Goal: Transaction & Acquisition: Purchase product/service

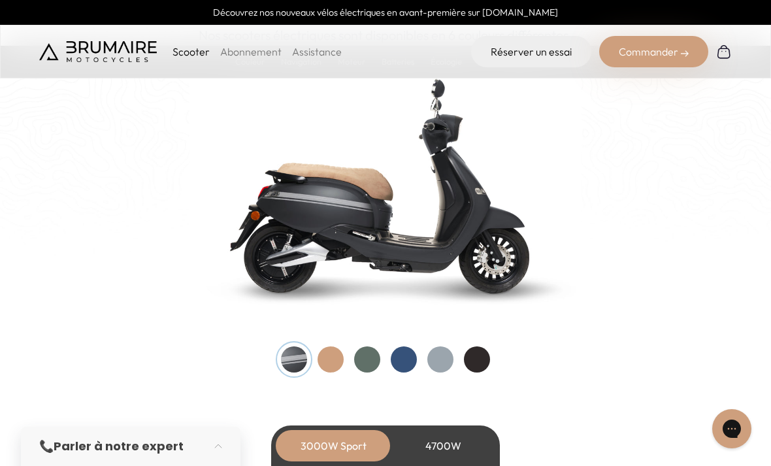
scroll to position [1364, 0]
click at [328, 362] on div at bounding box center [330, 360] width 26 height 26
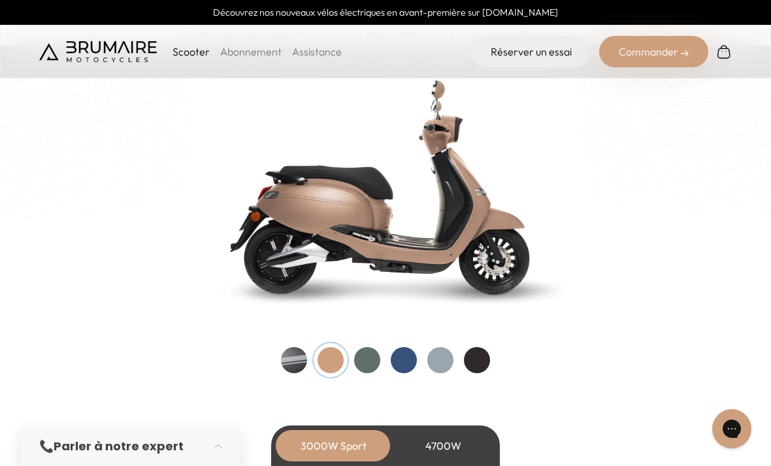
click at [368, 355] on div at bounding box center [367, 360] width 26 height 26
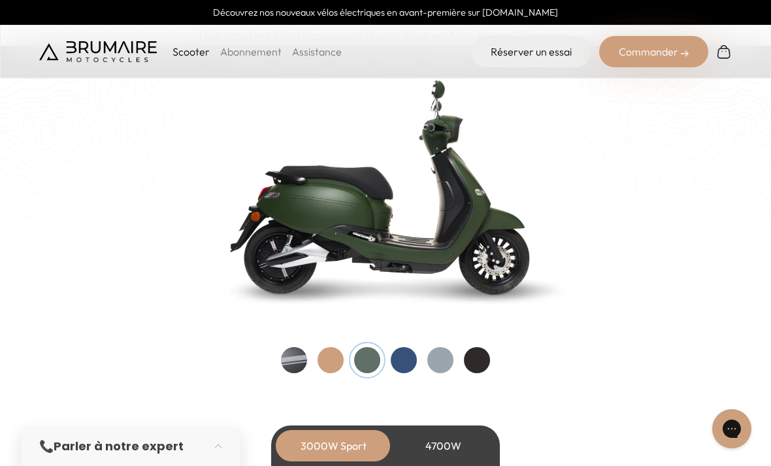
click at [402, 358] on div at bounding box center [404, 360] width 26 height 26
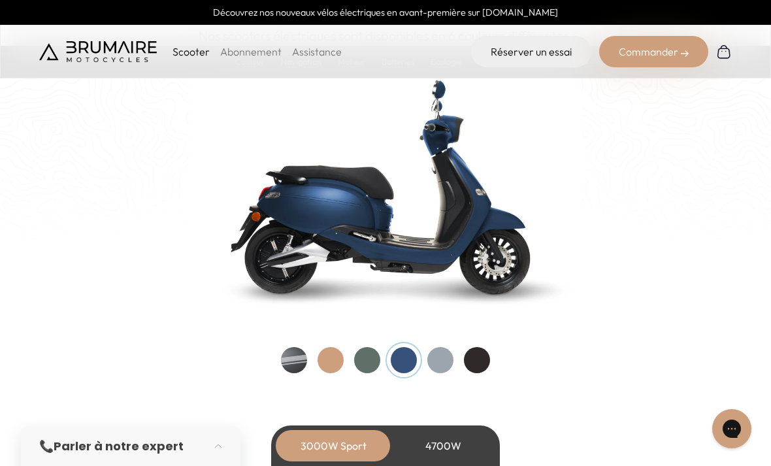
click at [437, 359] on div at bounding box center [440, 360] width 26 height 26
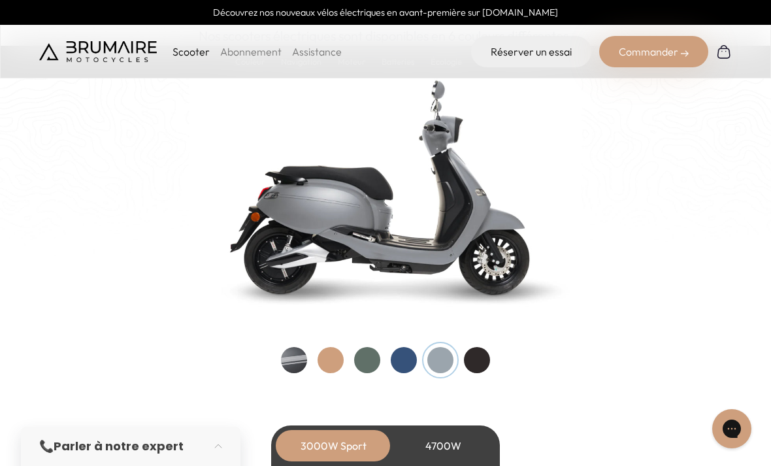
click at [479, 357] on div at bounding box center [477, 360] width 26 height 26
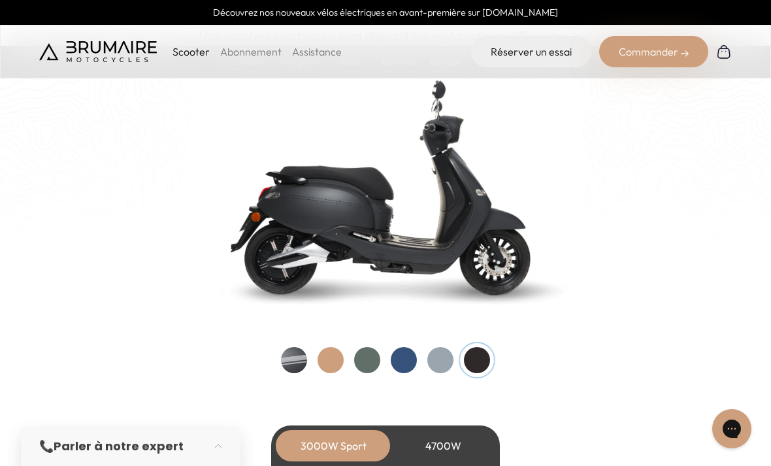
click at [289, 353] on div at bounding box center [294, 360] width 26 height 26
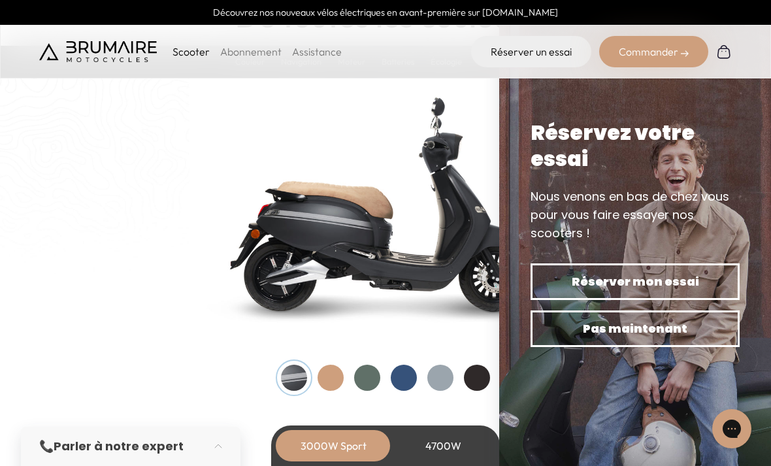
scroll to position [1349, 0]
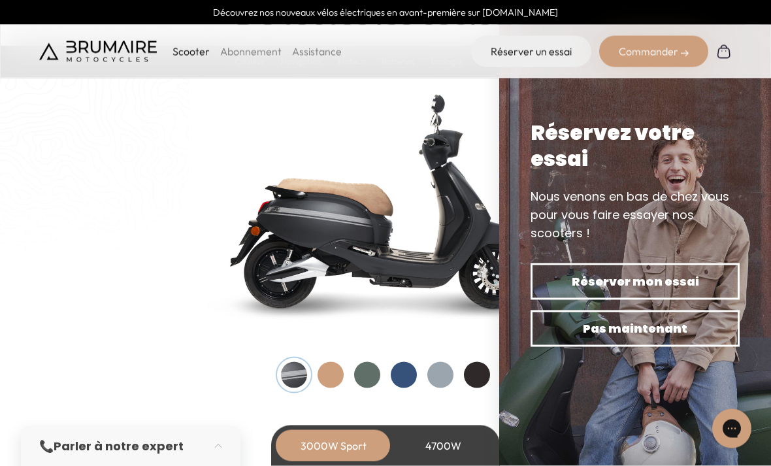
click at [339, 376] on div at bounding box center [330, 375] width 26 height 26
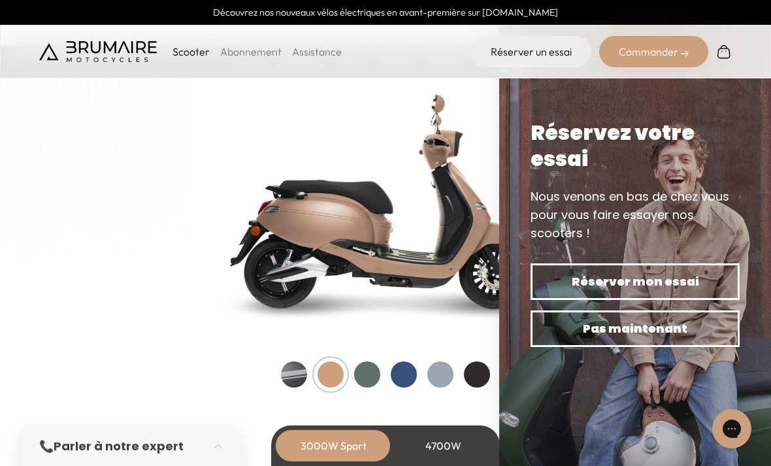
click at [366, 368] on div at bounding box center [367, 374] width 26 height 26
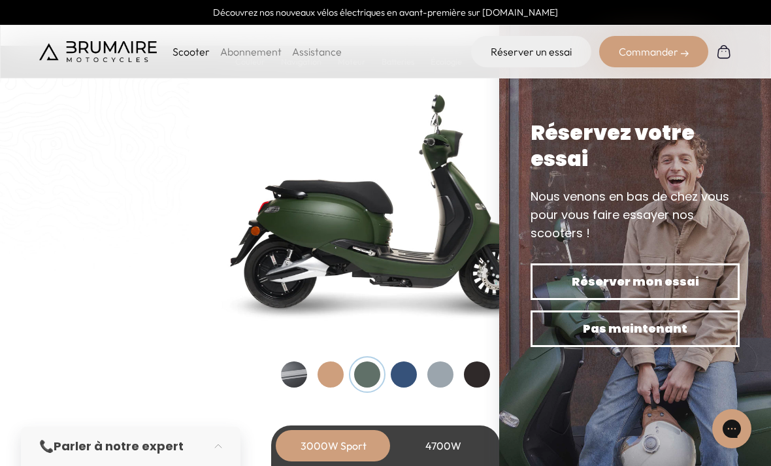
click at [135, 211] on div "Couleurs De toutes les couleurs Nouveau ! Nos scooters électriques sont disponi…" at bounding box center [385, 173] width 718 height 428
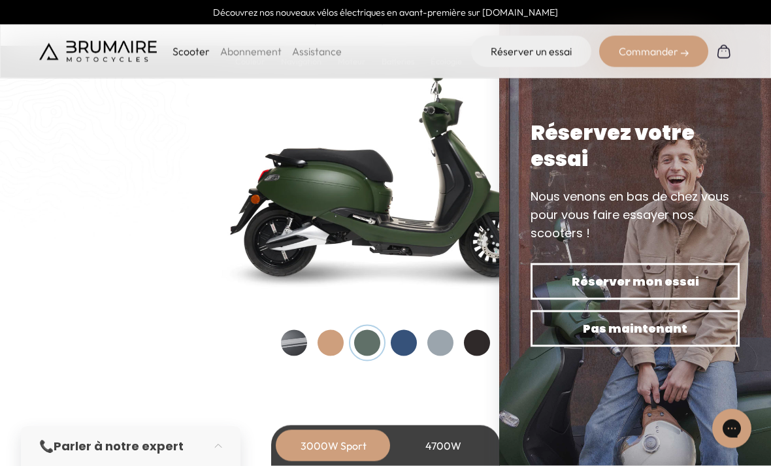
click at [403, 336] on div at bounding box center [404, 343] width 26 height 26
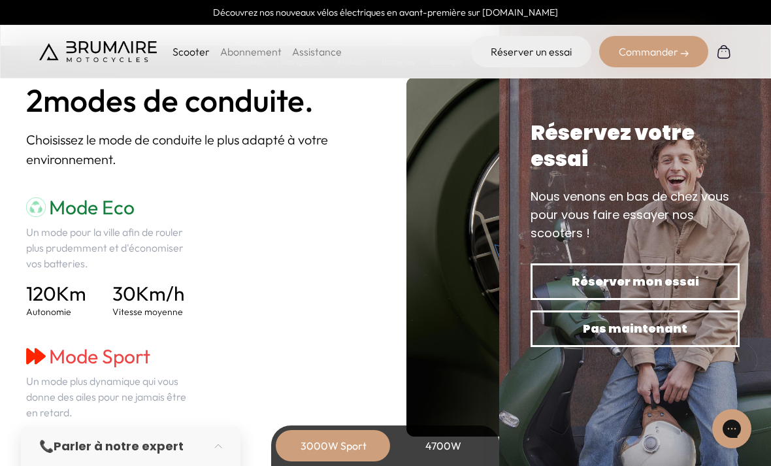
scroll to position [1790, 0]
click at [1, 301] on section "Navigation 2 modes de conduite. Choisissez le mode de conduite le plus adapté à…" at bounding box center [385, 256] width 771 height 547
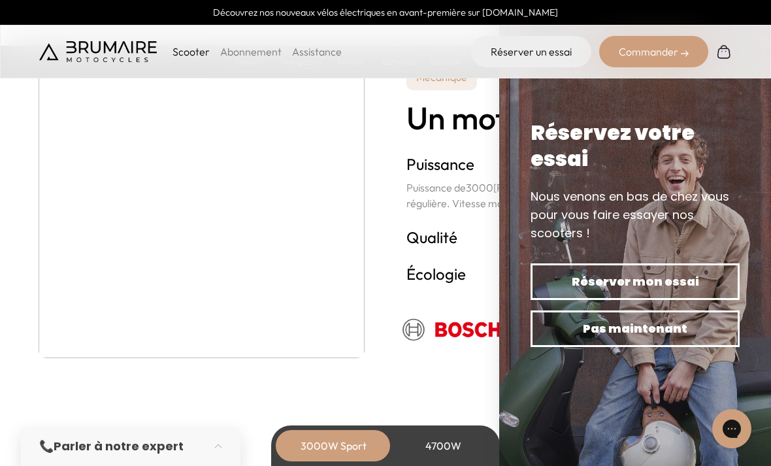
scroll to position [2322, 0]
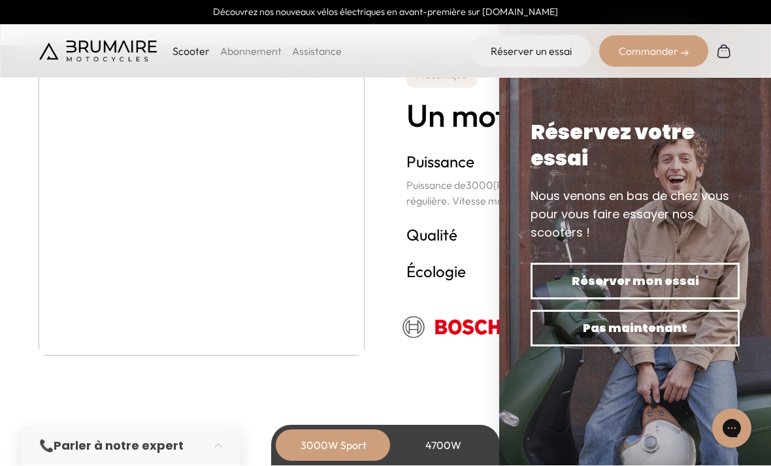
click at [570, 347] on button "Pas maintenant" at bounding box center [634, 328] width 209 height 37
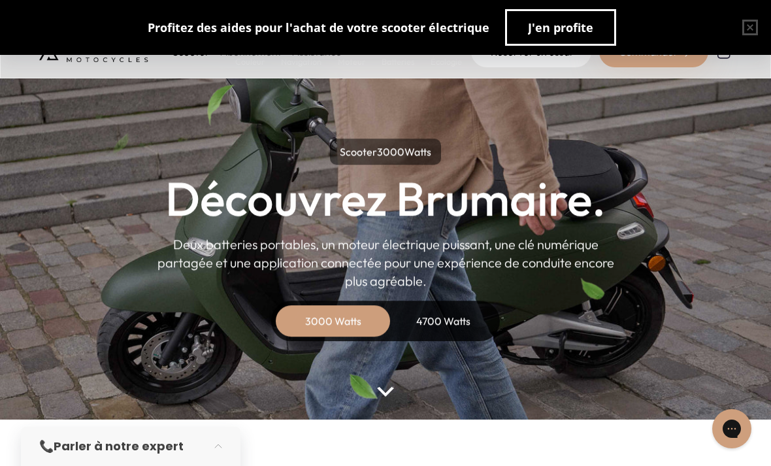
scroll to position [7, 0]
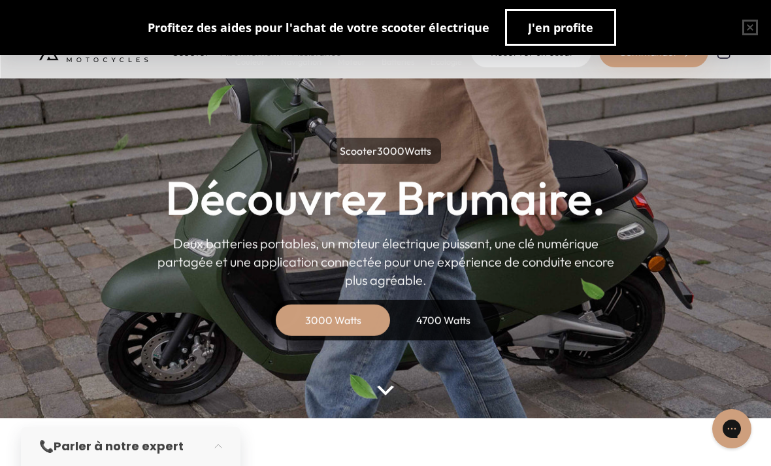
click at [438, 317] on div "4700 Watts" at bounding box center [443, 319] width 104 height 31
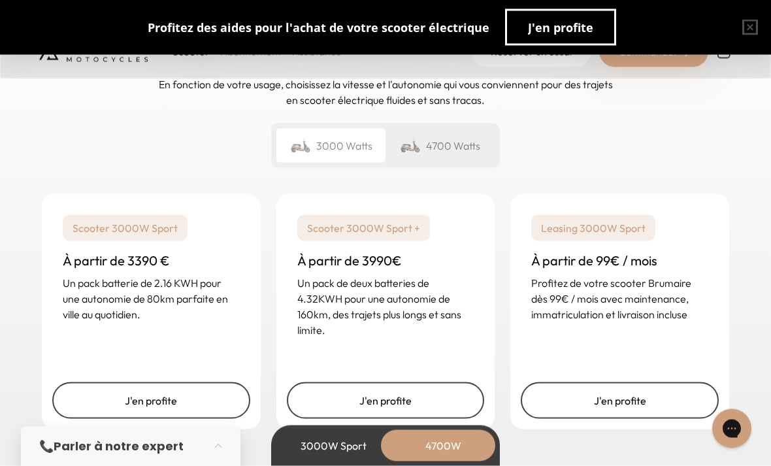
scroll to position [3276, 0]
click at [445, 152] on div "4700 Watts" at bounding box center [439, 145] width 109 height 34
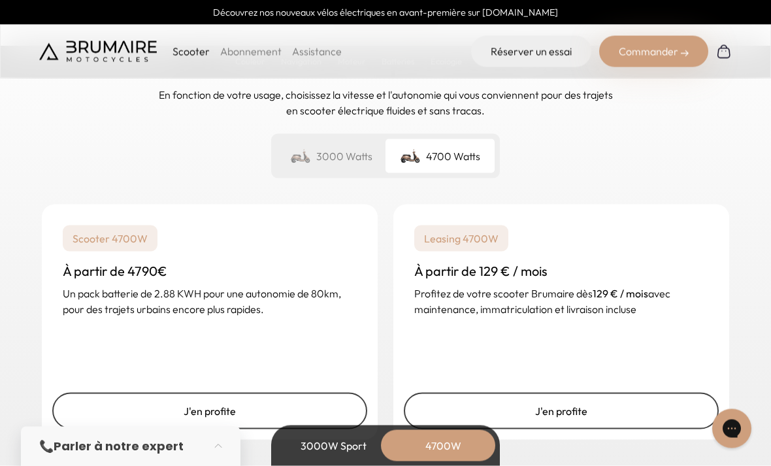
scroll to position [3265, 0]
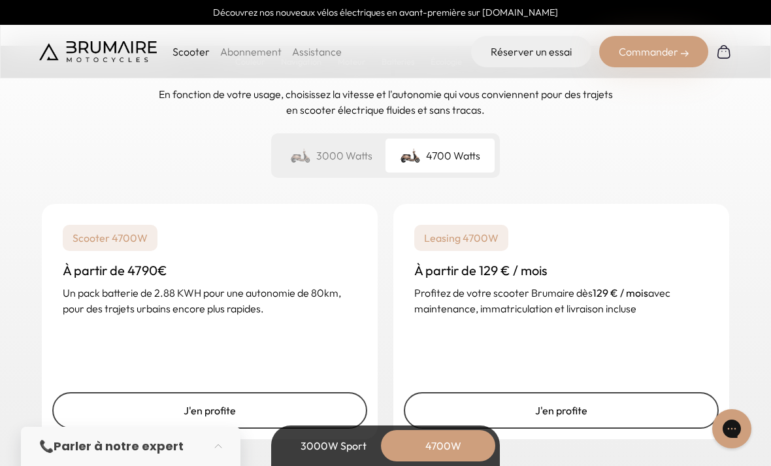
click at [215, 413] on link "J'en profite" at bounding box center [209, 410] width 315 height 37
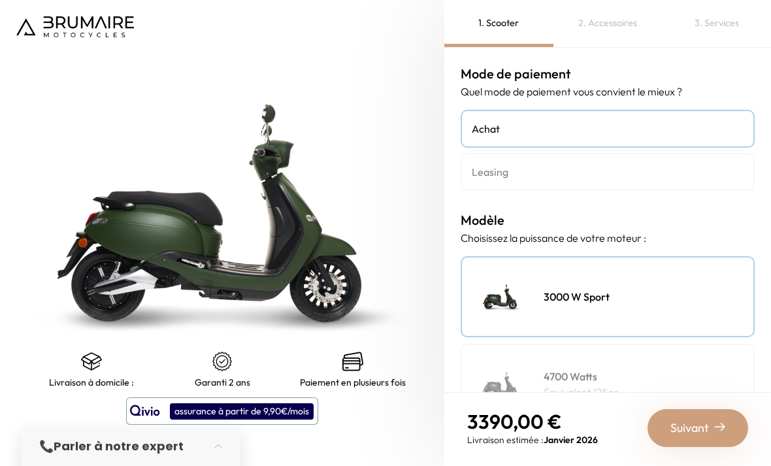
click at [492, 135] on h4 "Achat" at bounding box center [608, 129] width 272 height 16
click at [487, 176] on h4 "Leasing" at bounding box center [608, 172] width 272 height 16
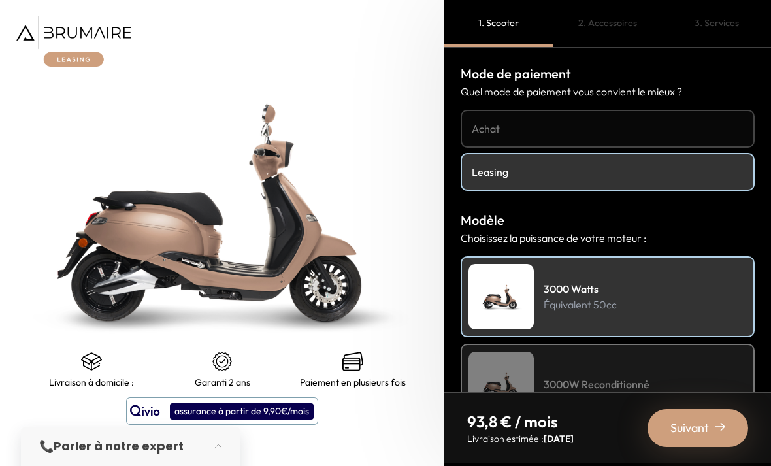
click at [484, 121] on h4 "Achat" at bounding box center [608, 129] width 272 height 16
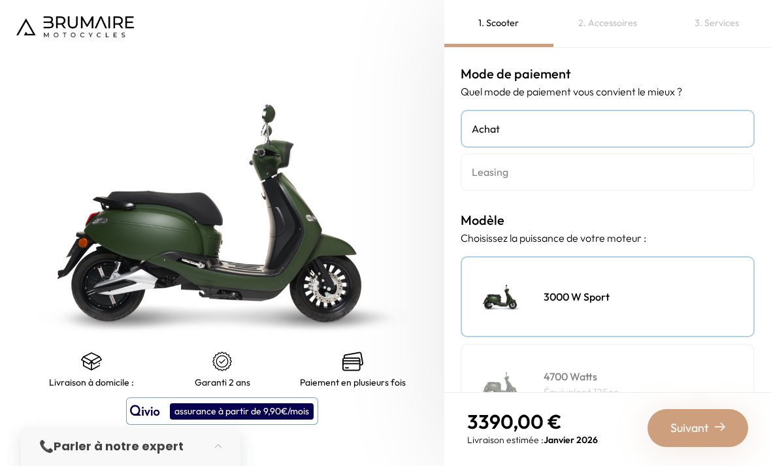
scroll to position [42, 0]
click at [533, 351] on img at bounding box center [500, 383] width 65 height 65
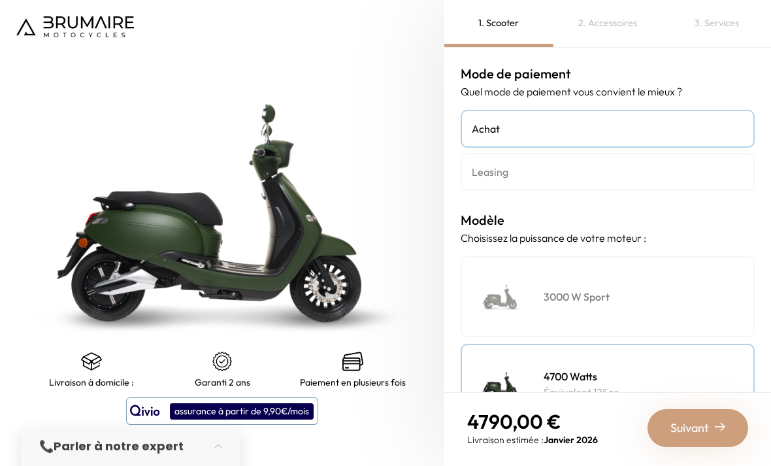
click at [700, 437] on div "Suivant" at bounding box center [697, 428] width 101 height 38
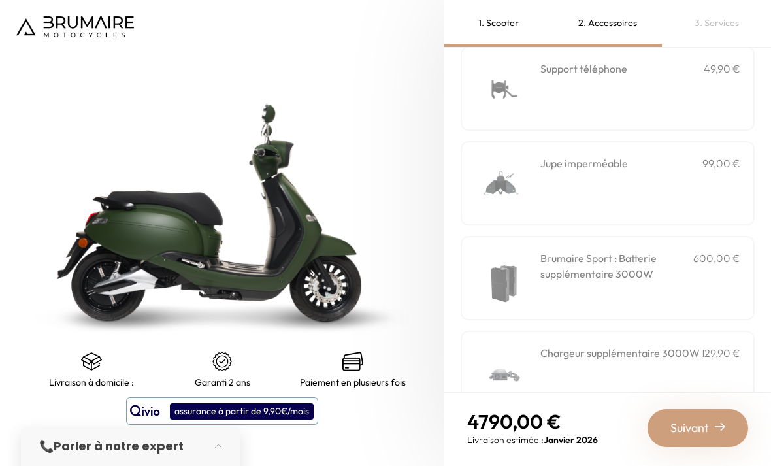
scroll to position [440, 0]
click at [704, 421] on span "Suivant" at bounding box center [689, 428] width 39 height 18
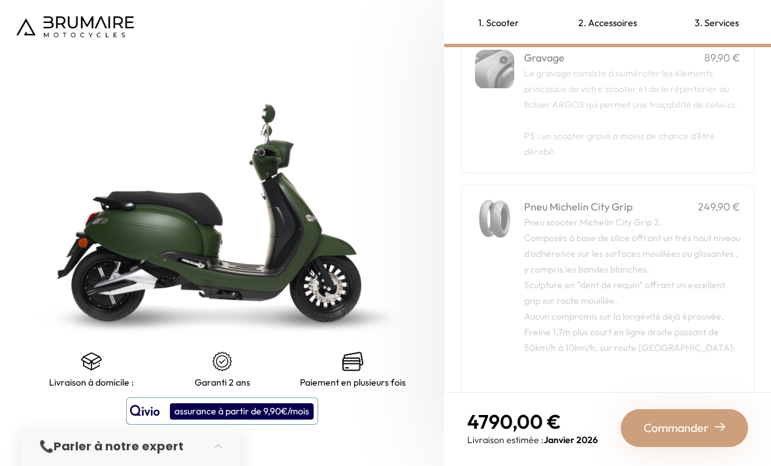
scroll to position [74, 0]
click at [680, 423] on span "Commander" at bounding box center [675, 428] width 65 height 18
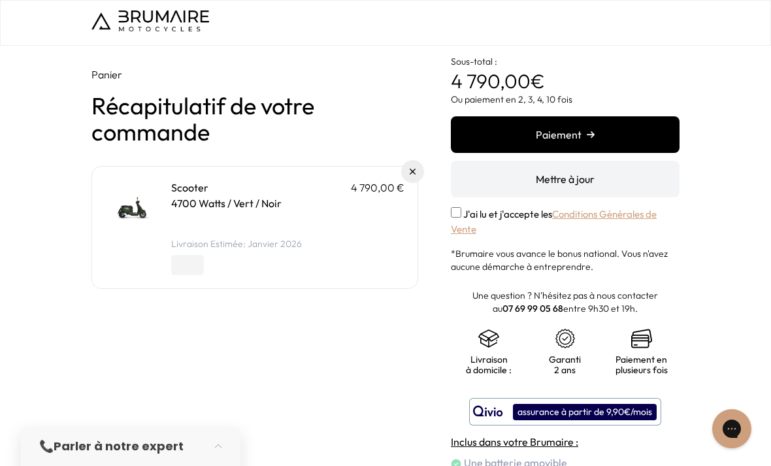
click at [483, 127] on button "Paiement" at bounding box center [565, 134] width 229 height 37
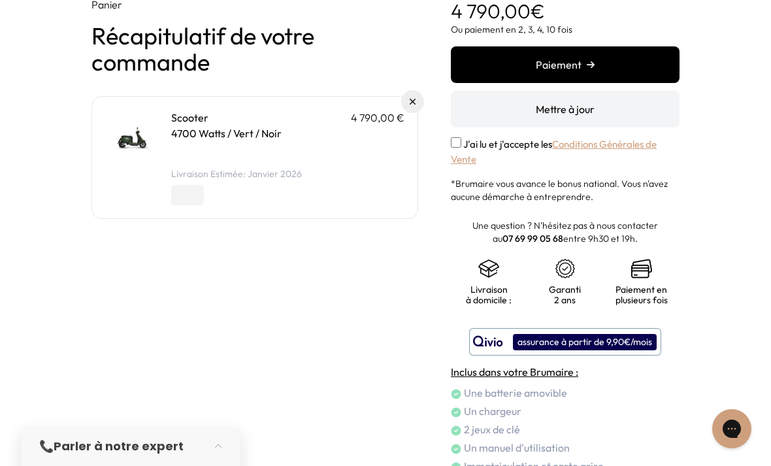
click at [189, 134] on p "4700 Watts / Vert / Noir" at bounding box center [287, 133] width 233 height 16
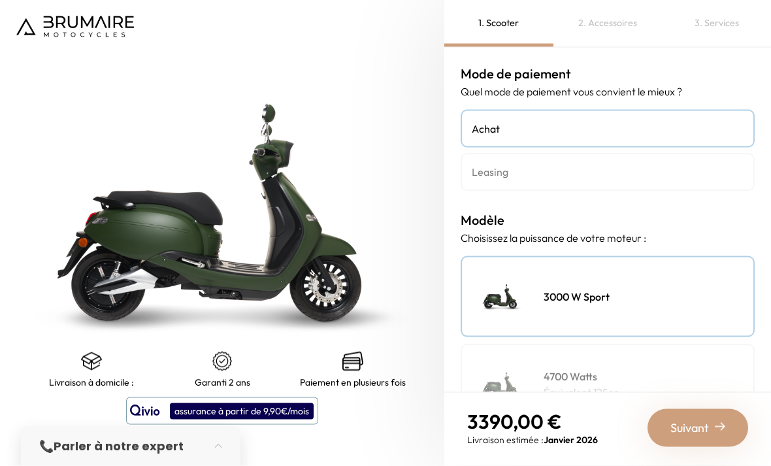
scroll to position [42, 0]
click at [135, 219] on img at bounding box center [221, 213] width 555 height 582
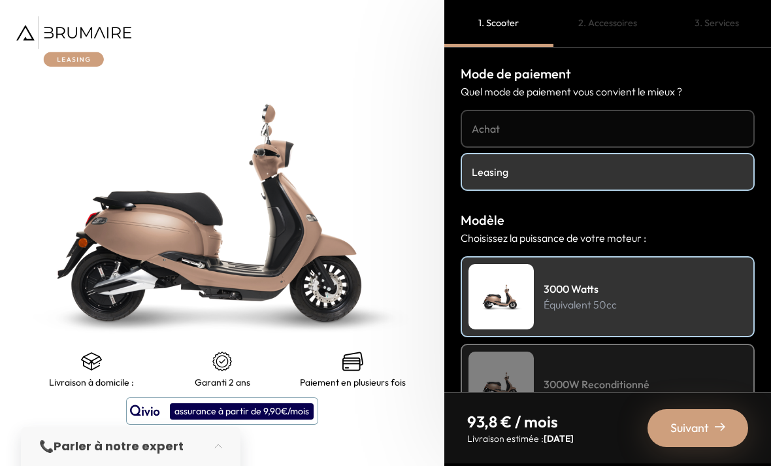
click at [487, 123] on h4 "Achat" at bounding box center [608, 129] width 272 height 16
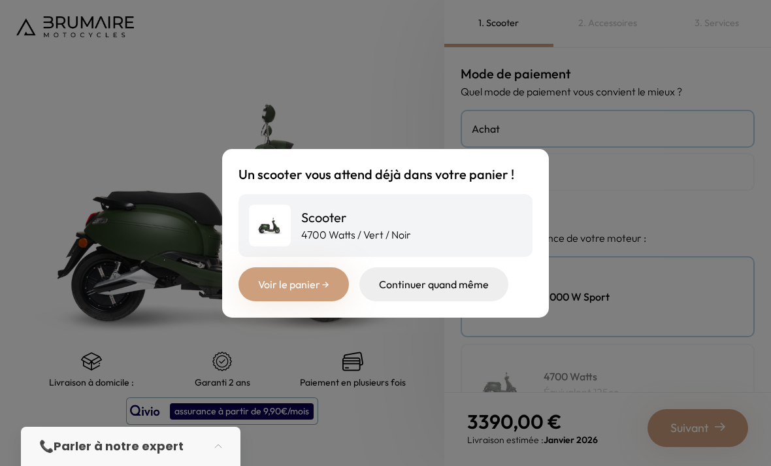
click at [281, 301] on link "Voir le panier →" at bounding box center [293, 284] width 110 height 34
click at [426, 301] on div "Continuer quand même" at bounding box center [433, 284] width 149 height 34
click at [424, 301] on div "Continuer quand même" at bounding box center [433, 284] width 149 height 34
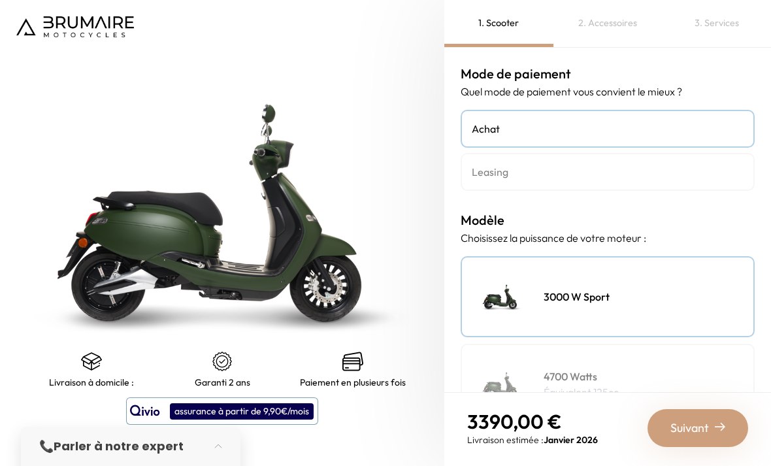
scroll to position [42, 0]
click at [216, 213] on img at bounding box center [221, 213] width 555 height 582
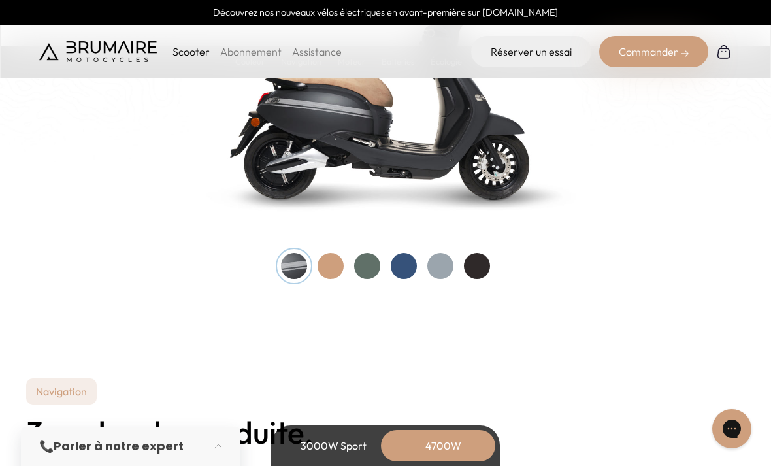
scroll to position [1452, 0]
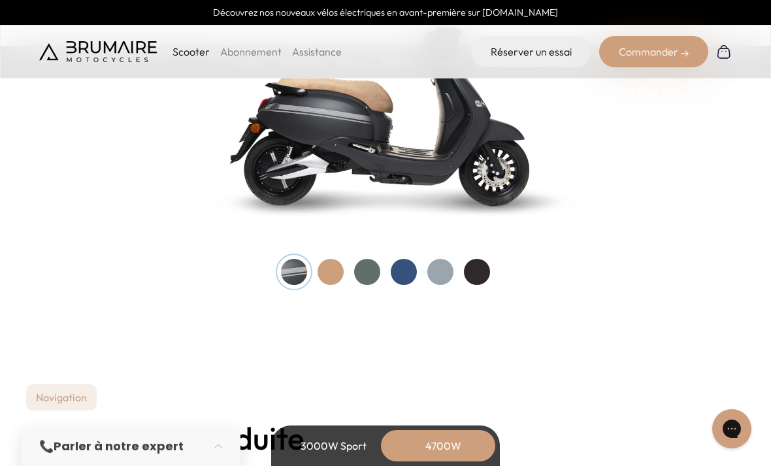
click at [365, 273] on div at bounding box center [367, 272] width 26 height 26
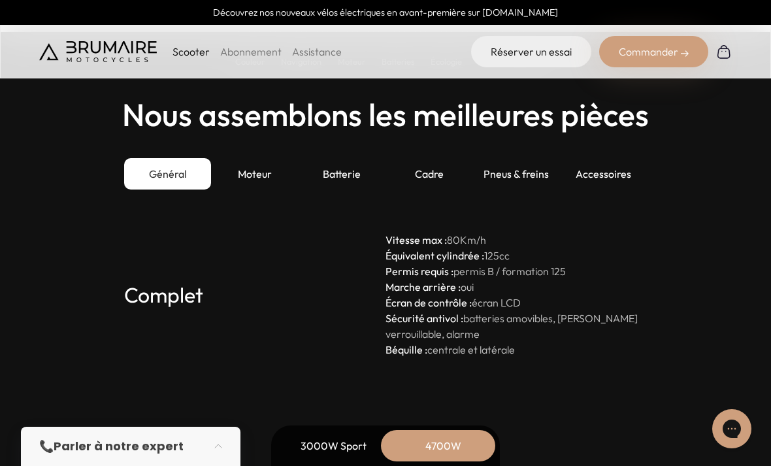
scroll to position [3711, 0]
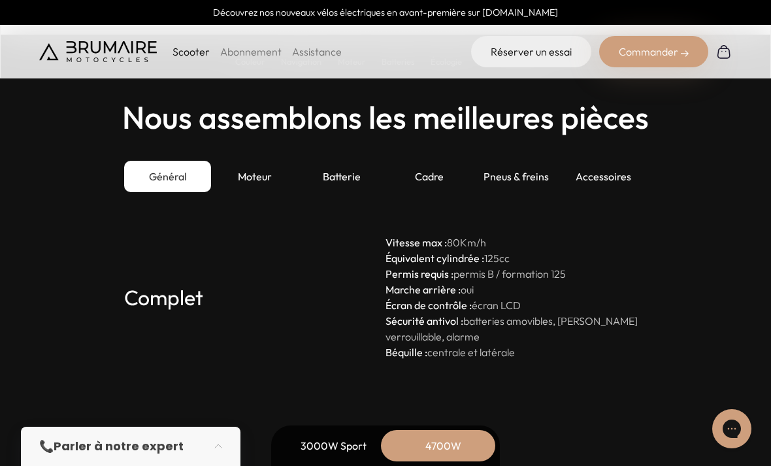
click at [255, 182] on div "Moteur" at bounding box center [254, 176] width 87 height 31
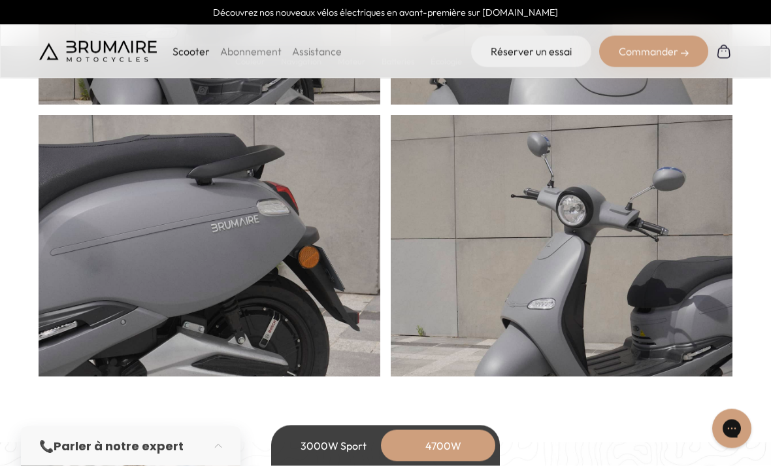
scroll to position [759, 0]
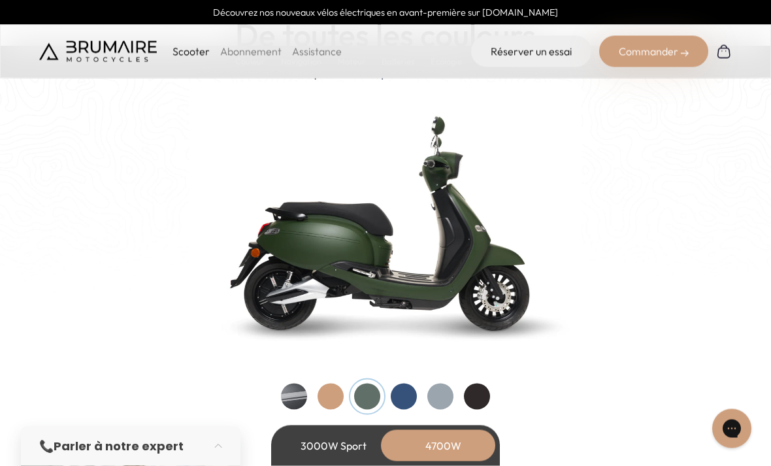
click at [406, 396] on div at bounding box center [404, 396] width 26 height 26
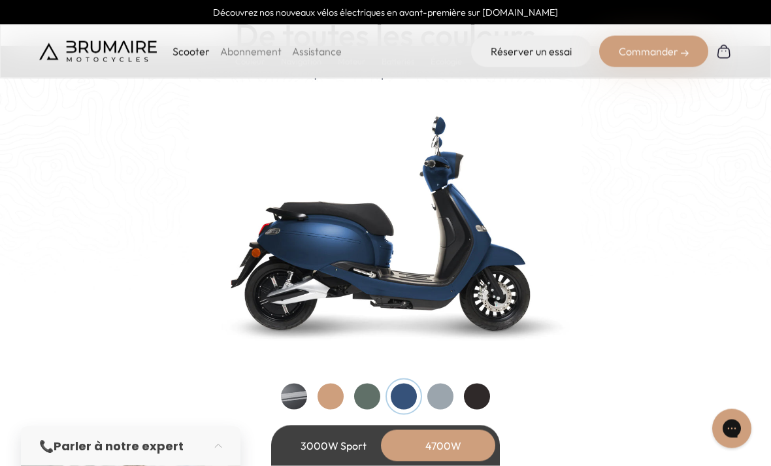
scroll to position [1328, 0]
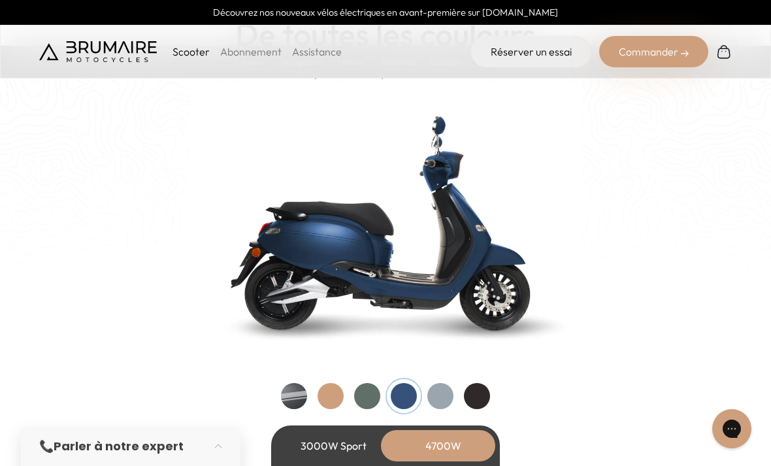
click at [372, 391] on div at bounding box center [367, 396] width 26 height 26
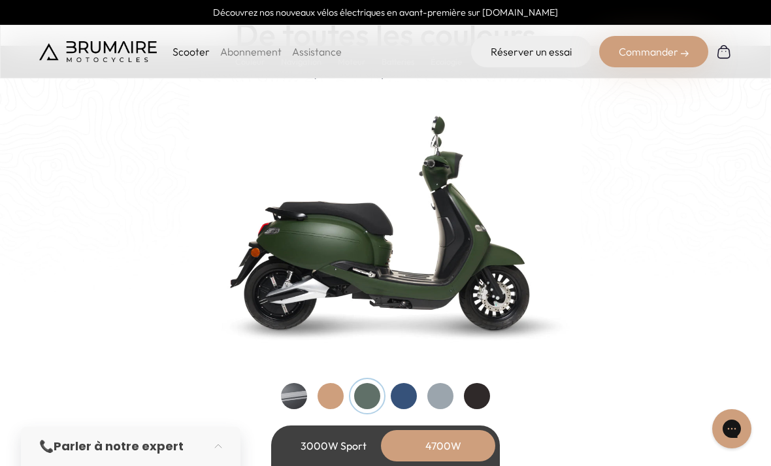
click at [334, 402] on div at bounding box center [330, 396] width 26 height 26
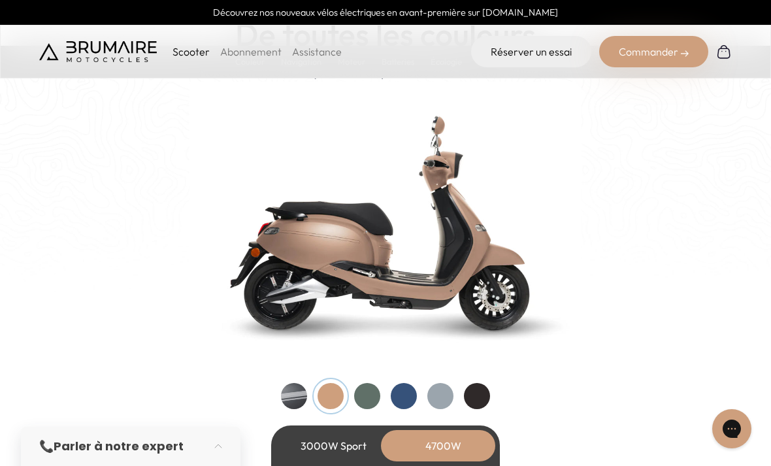
click at [292, 400] on div at bounding box center [294, 396] width 26 height 26
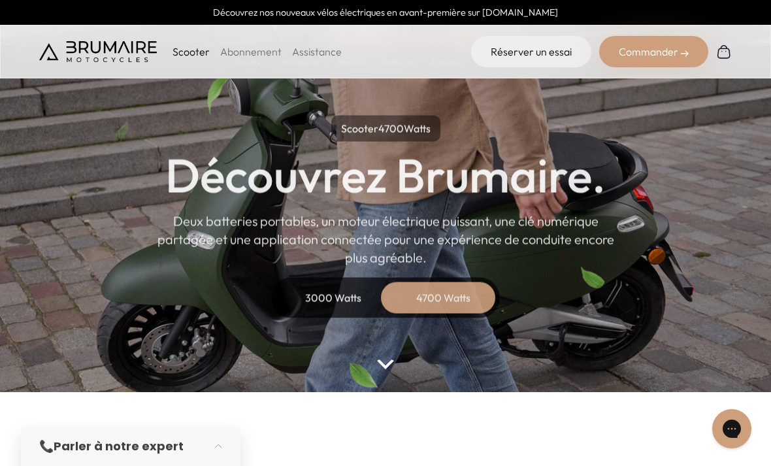
scroll to position [0, 0]
